Goal: Register for event/course

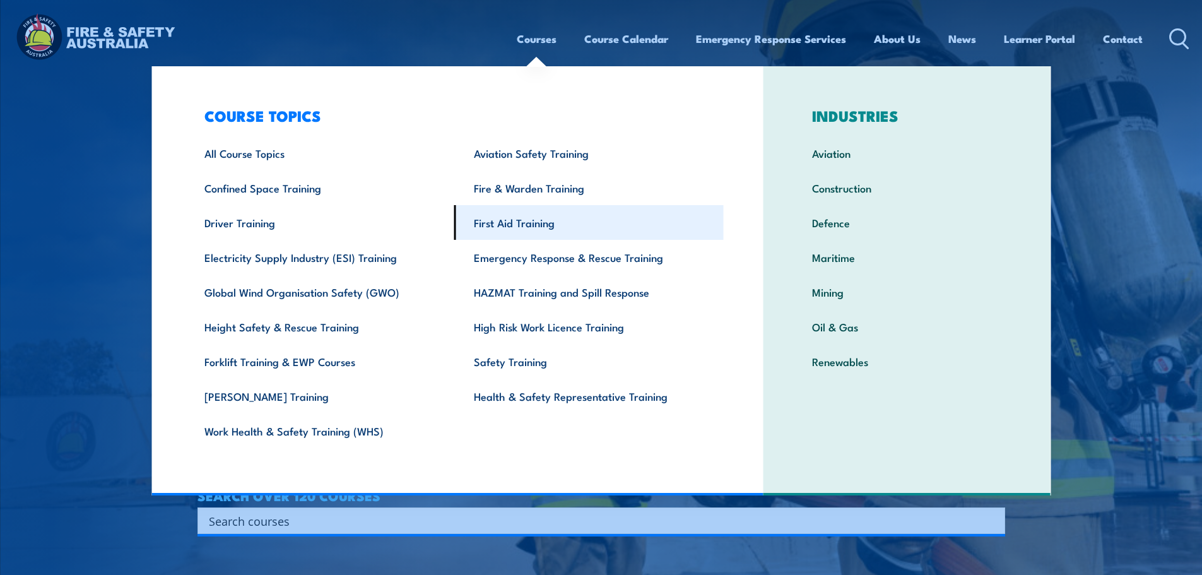
click at [536, 229] on link "First Aid Training" at bounding box center [588, 222] width 269 height 35
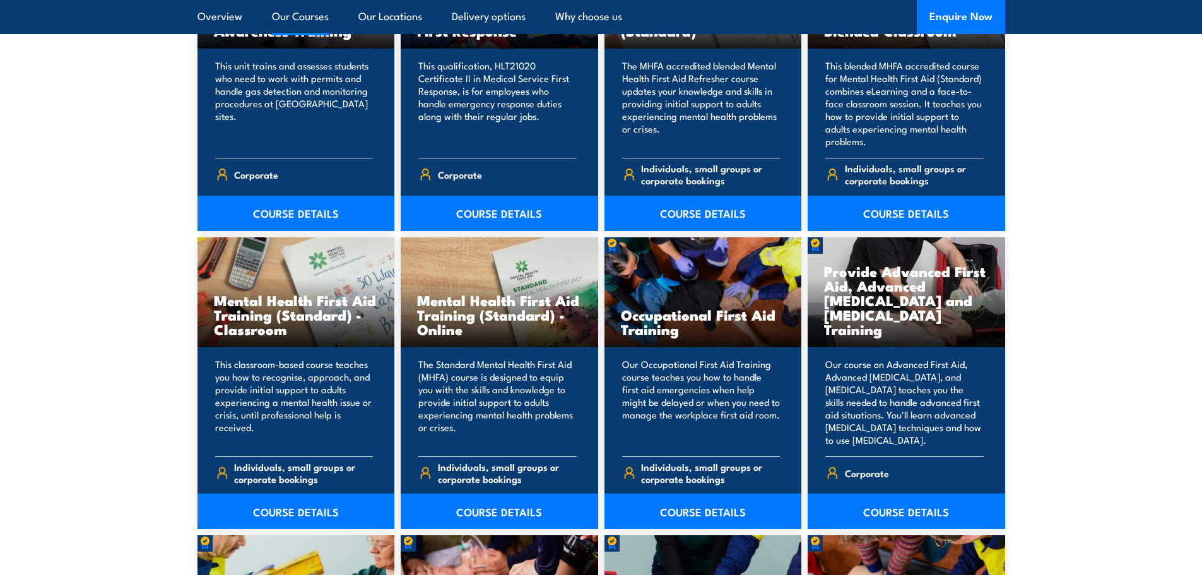
scroll to position [1136, 0]
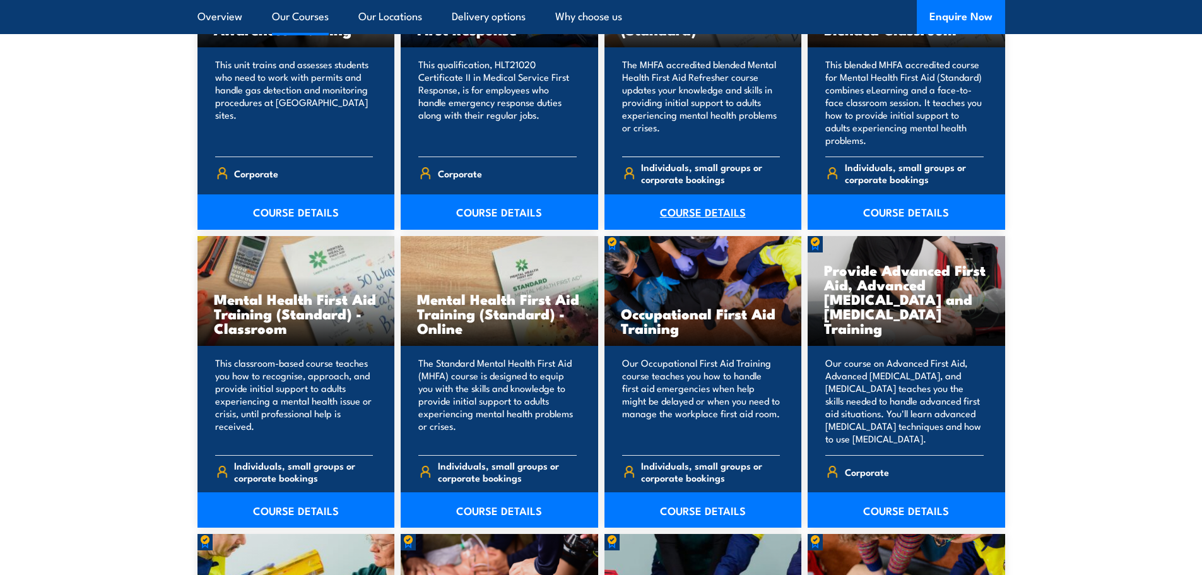
click at [735, 213] on link "COURSE DETAILS" at bounding box center [704, 211] width 198 height 35
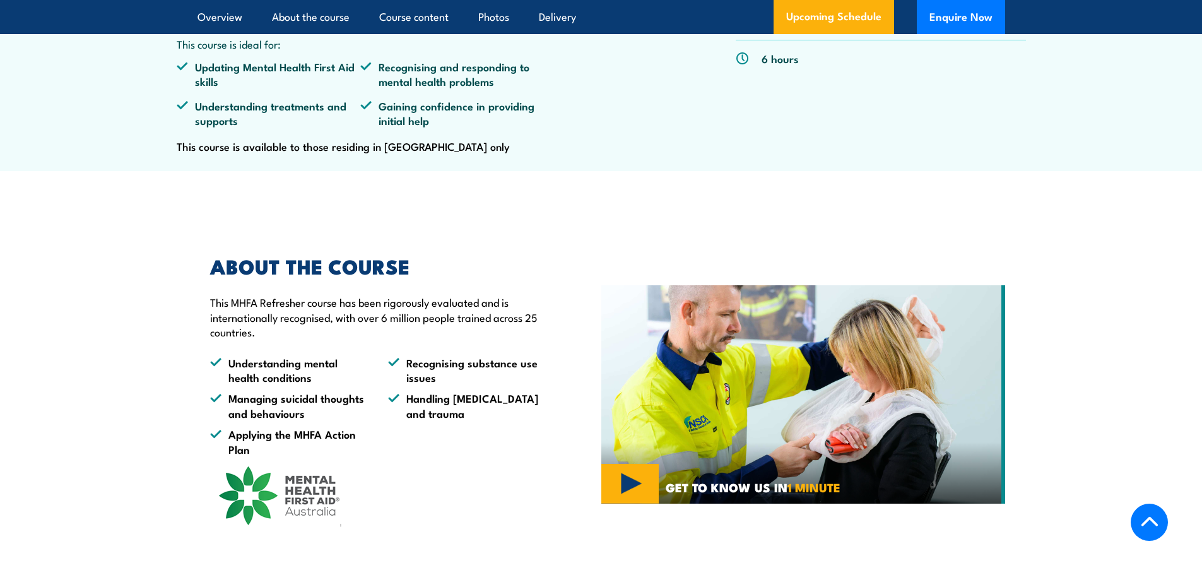
scroll to position [379, 0]
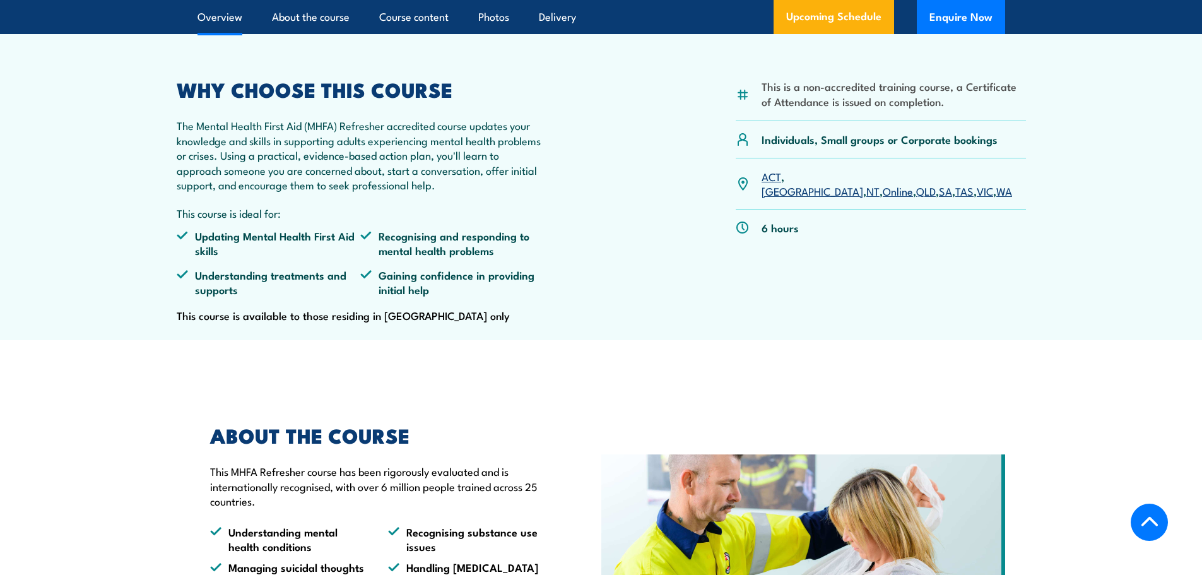
click at [883, 198] on link "Online" at bounding box center [898, 190] width 30 height 15
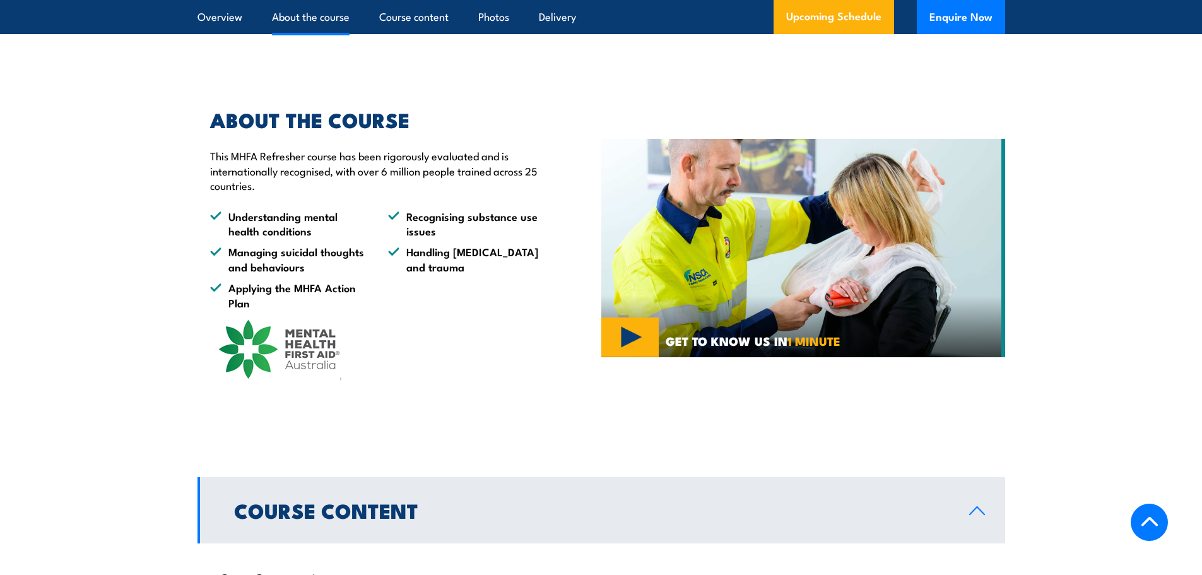
scroll to position [820, 0]
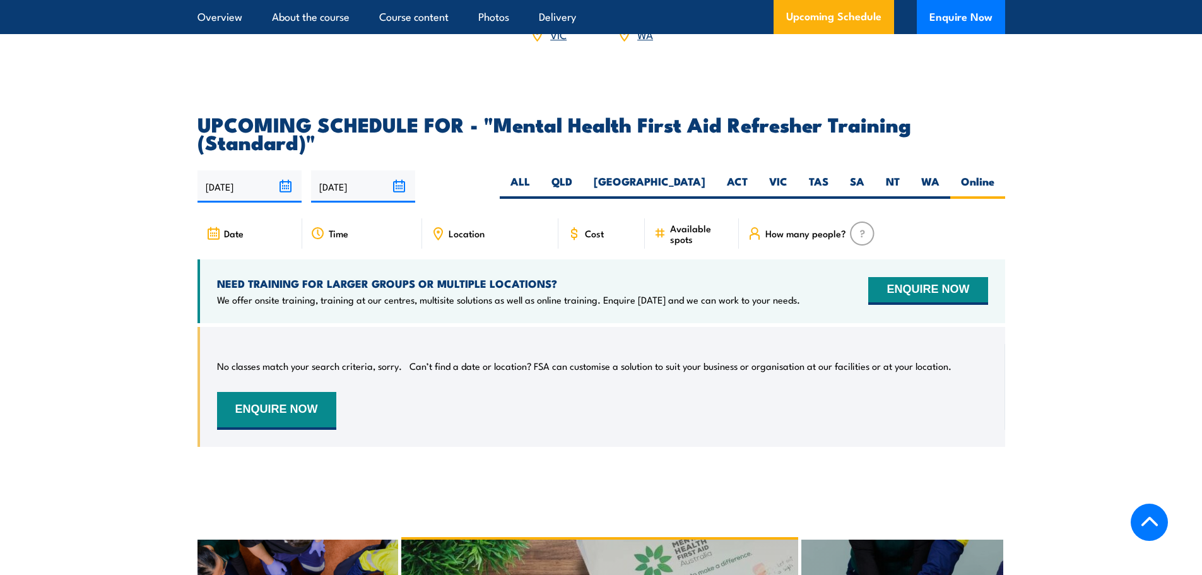
scroll to position [2295, 0]
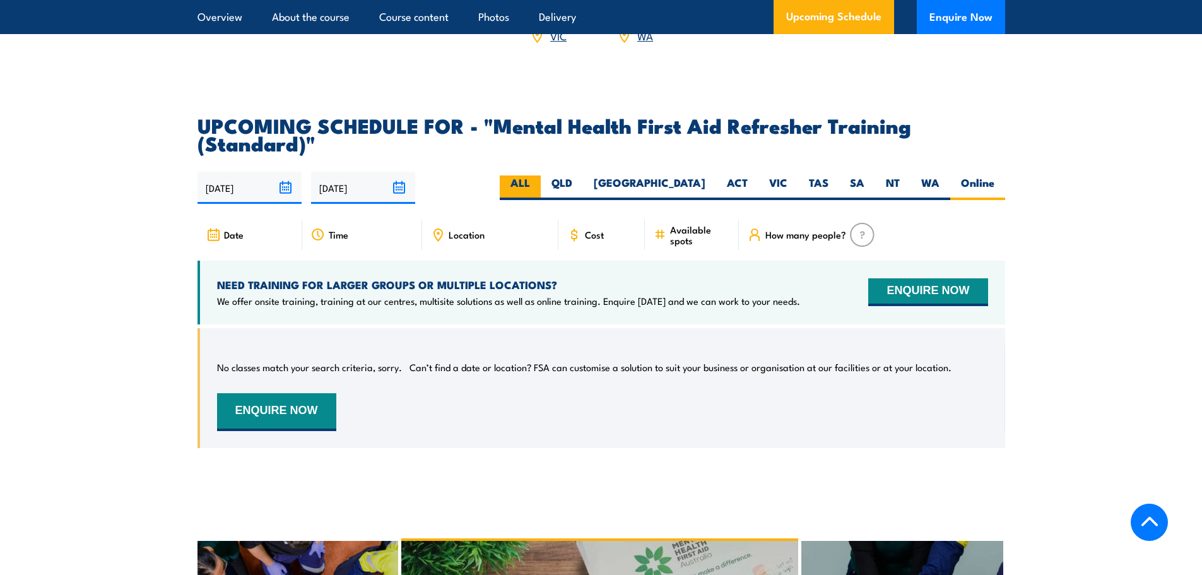
click at [541, 187] on label "ALL" at bounding box center [520, 187] width 41 height 25
click at [538, 184] on input "ALL" at bounding box center [534, 179] width 8 height 8
radio input "true"
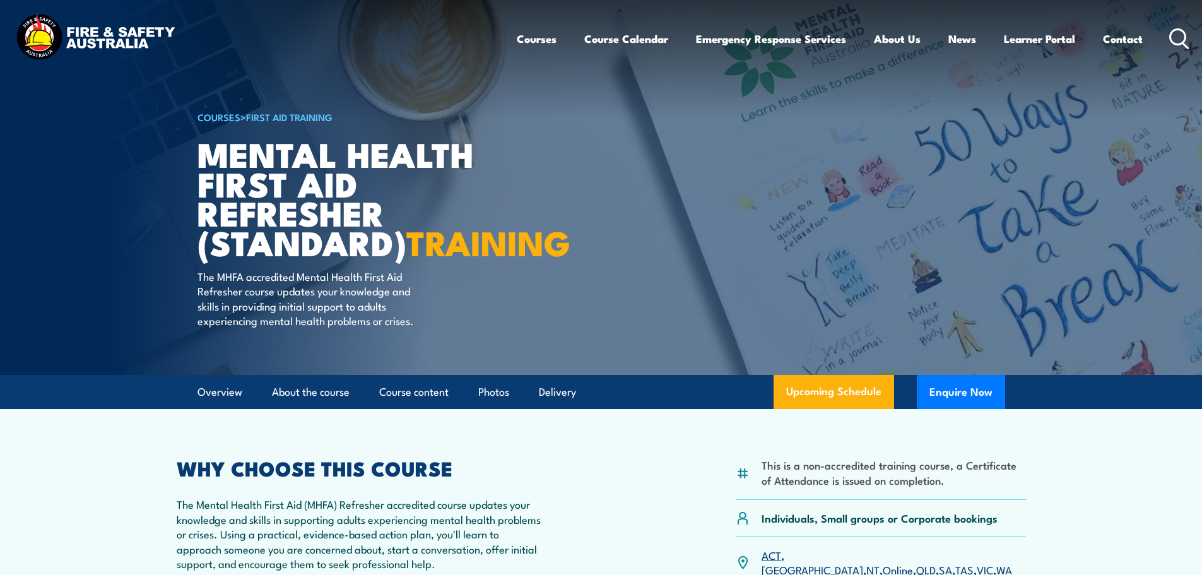
click at [300, 121] on link "First Aid Training" at bounding box center [289, 117] width 86 height 14
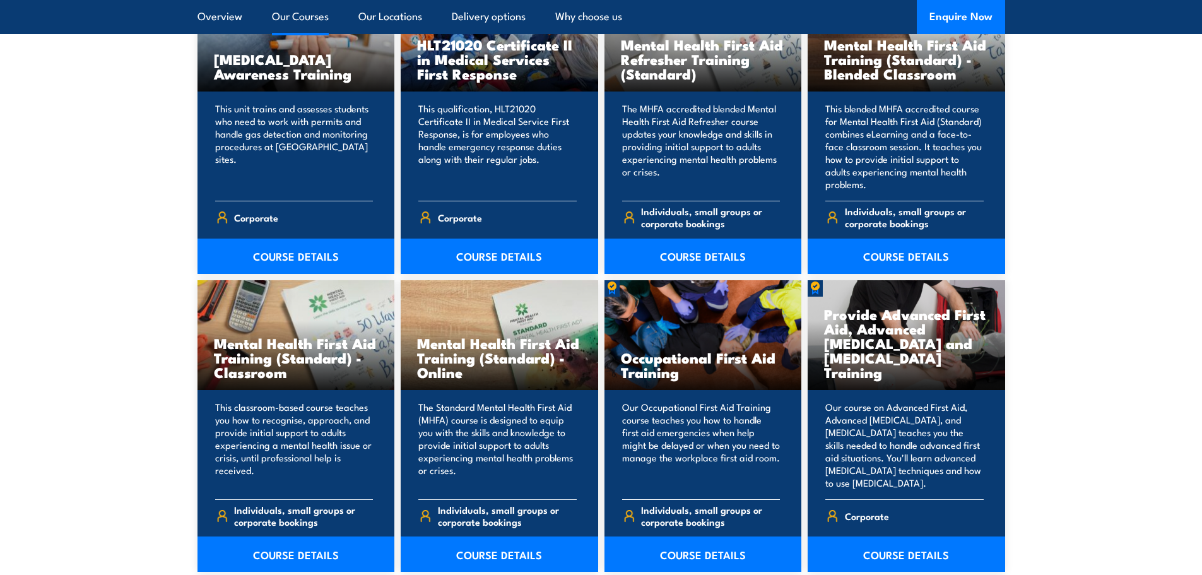
scroll to position [1010, 0]
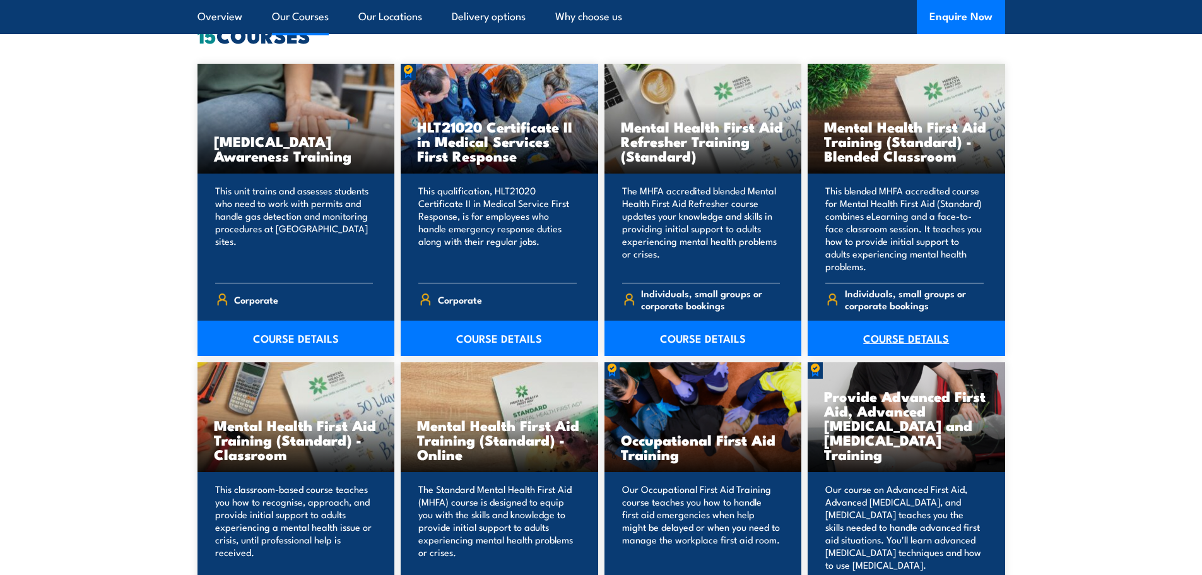
click at [889, 338] on link "COURSE DETAILS" at bounding box center [907, 338] width 198 height 35
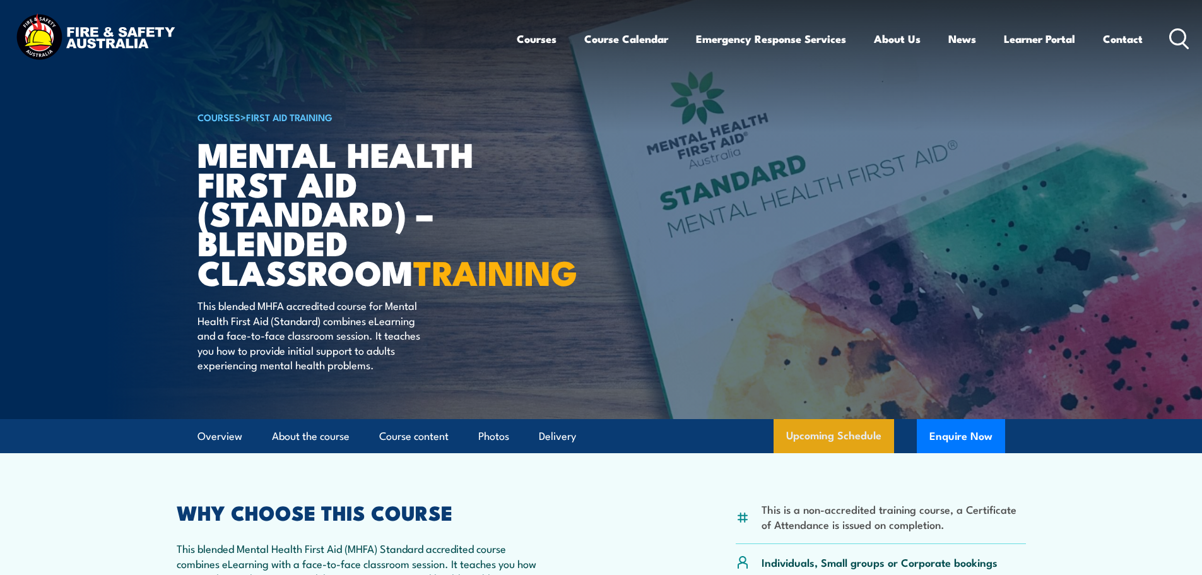
click at [824, 453] on link "Upcoming Schedule" at bounding box center [834, 436] width 121 height 34
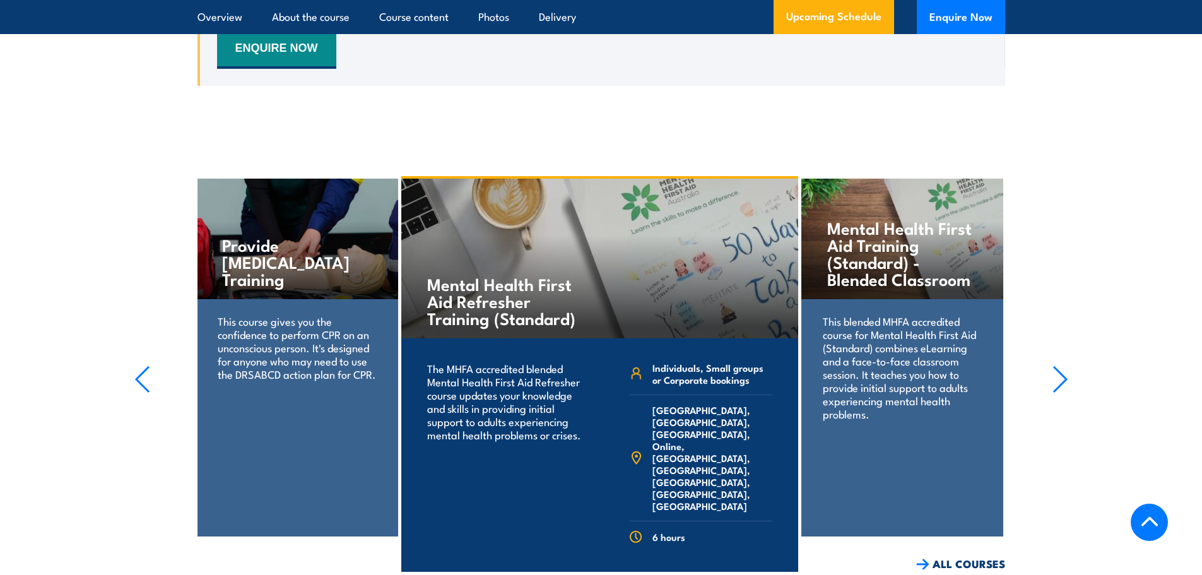
scroll to position [2757, 0]
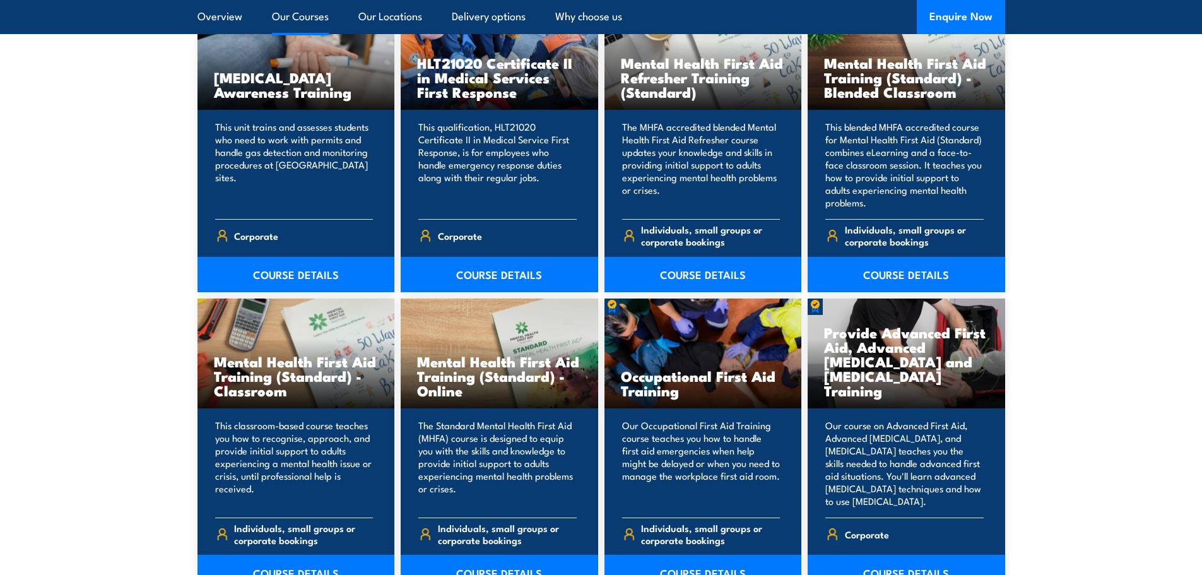
scroll to position [1136, 0]
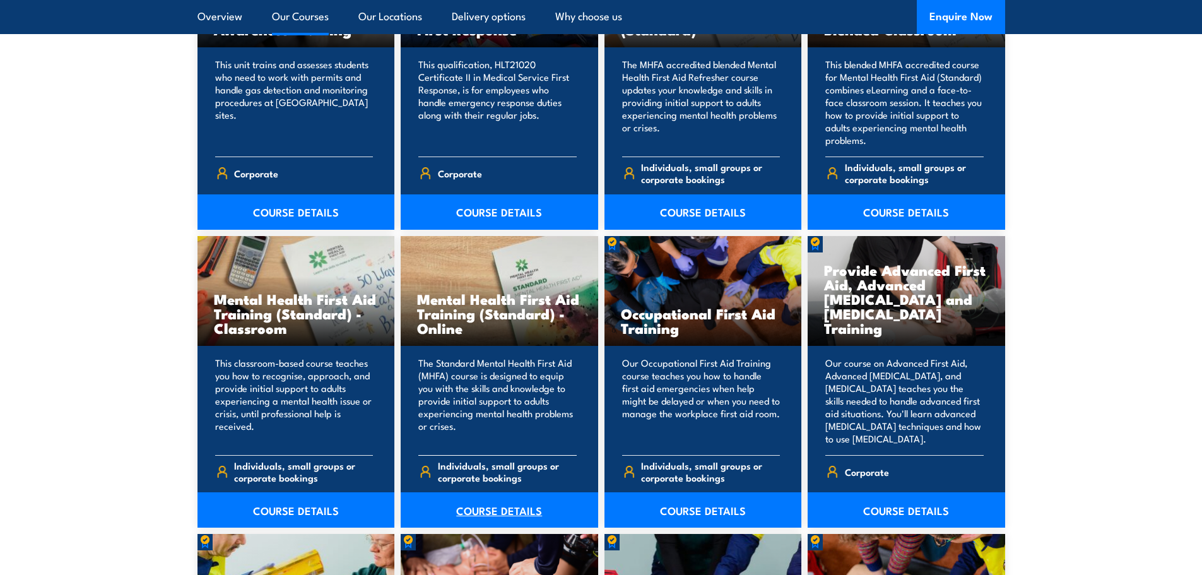
click at [465, 511] on link "COURSE DETAILS" at bounding box center [500, 509] width 198 height 35
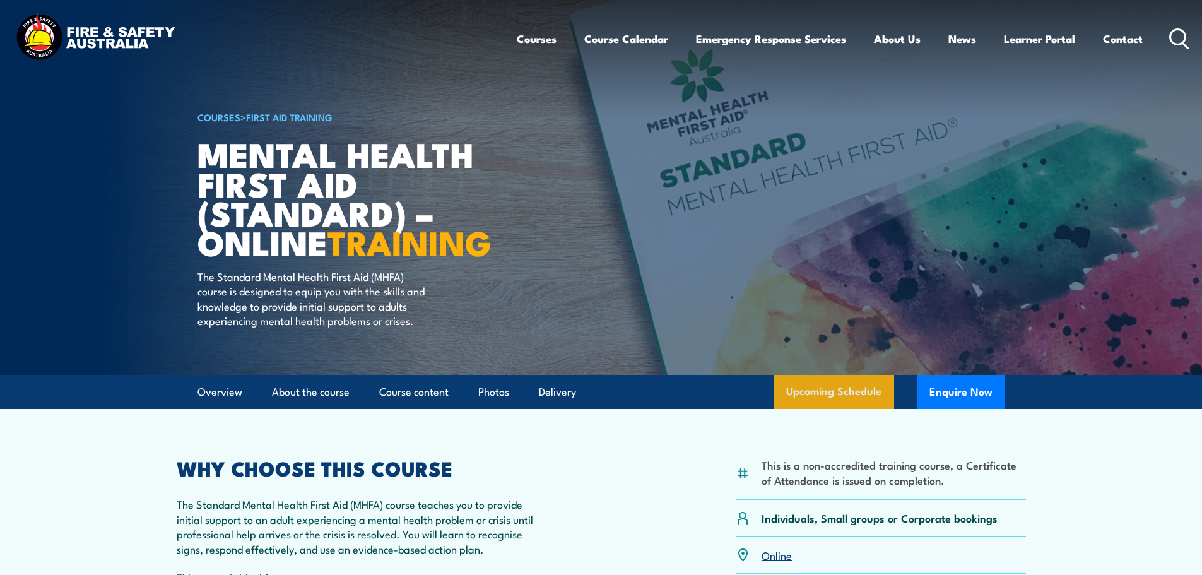
click at [837, 409] on link "Upcoming Schedule" at bounding box center [834, 392] width 121 height 34
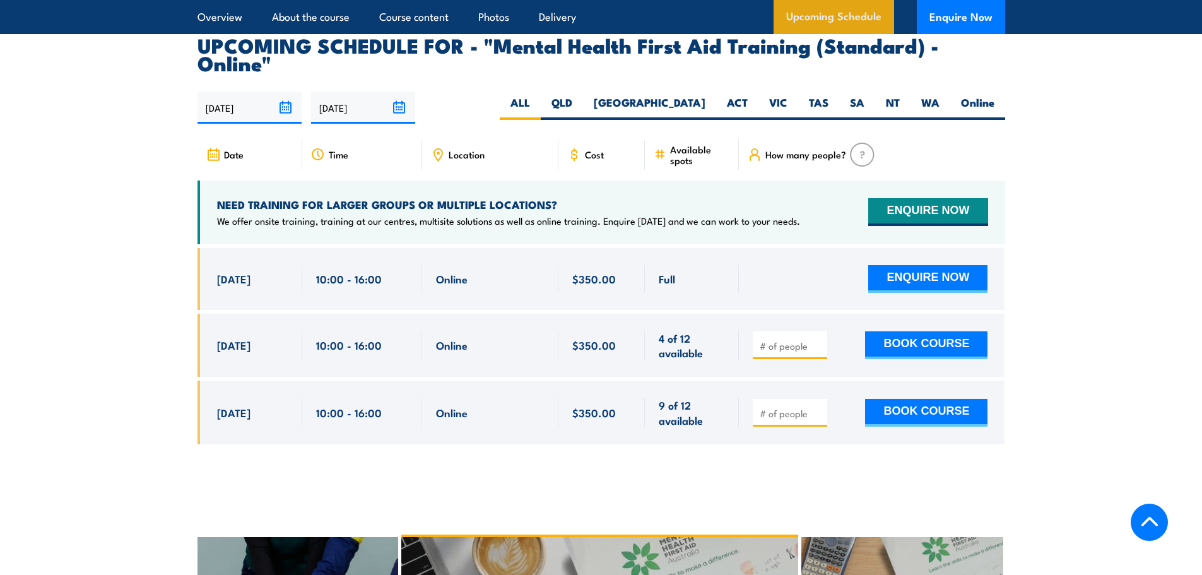
scroll to position [2591, 0]
